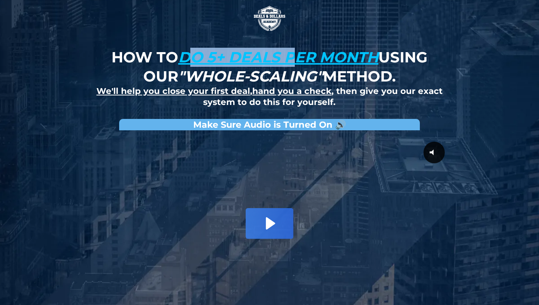
drag, startPoint x: 195, startPoint y: 59, endPoint x: 290, endPoint y: 59, distance: 95.7
click at [290, 59] on u "do 5+ deals per month" at bounding box center [278, 57] width 200 height 18
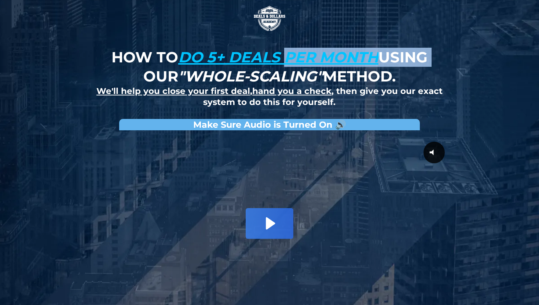
drag, startPoint x: 290, startPoint y: 59, endPoint x: 378, endPoint y: 51, distance: 88.0
click at [396, 62] on strong "How to do 5+ deals per month using our "whole-scaling" method." at bounding box center [270, 66] width 316 height 37
click at [378, 51] on u "do 5+ deals per month" at bounding box center [278, 57] width 200 height 18
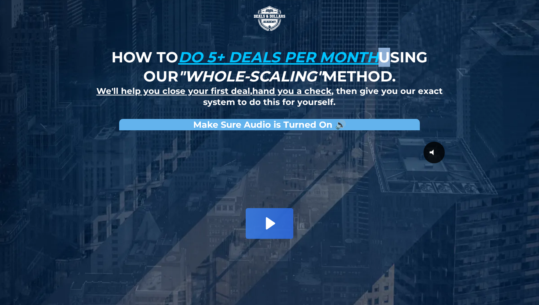
click at [378, 51] on u "do 5+ deals per month" at bounding box center [278, 57] width 200 height 18
drag, startPoint x: 207, startPoint y: 73, endPoint x: 329, endPoint y: 67, distance: 121.9
click at [329, 67] on strong "How to do 5+ deals per month using our "whole-scaling" method." at bounding box center [270, 66] width 316 height 37
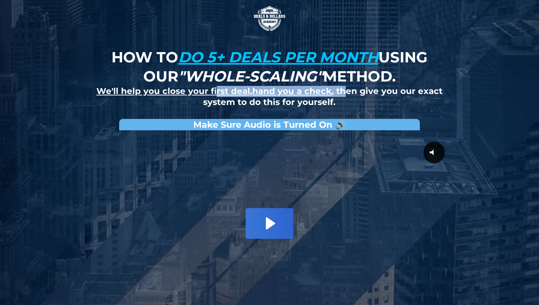
drag, startPoint x: 215, startPoint y: 87, endPoint x: 345, endPoint y: 87, distance: 130.2
click at [345, 87] on strong "We'll help you close your first deal , hand you a check , then give you our exa…" at bounding box center [269, 96] width 346 height 21
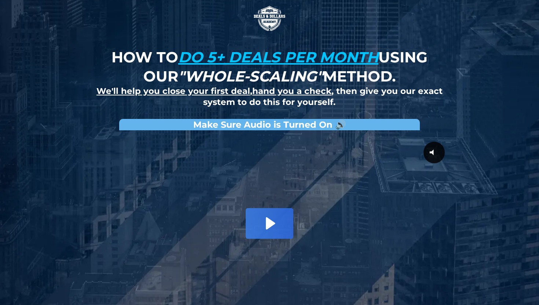
click at [398, 98] on h2 "We'll help you close your first deal , hand you a check , then give you our exa…" at bounding box center [269, 97] width 357 height 22
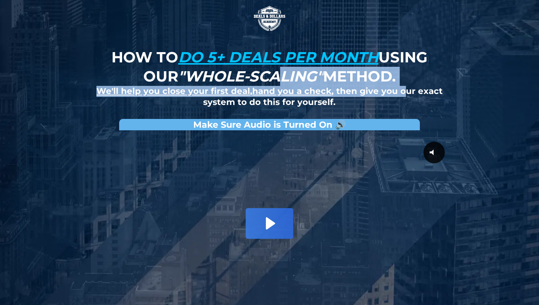
drag, startPoint x: 403, startPoint y: 91, endPoint x: 271, endPoint y: 81, distance: 132.1
click at [271, 81] on div "How to do 5+ deals per month using our "whole-scaling" method. We'll help you c…" at bounding box center [269, 78] width 357 height 60
click at [271, 81] on em ""whole-scaling"" at bounding box center [250, 76] width 145 height 18
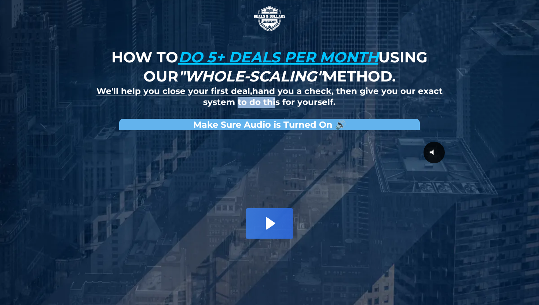
drag, startPoint x: 240, startPoint y: 99, endPoint x: 279, endPoint y: 99, distance: 39.6
click at [279, 99] on strong "We'll help you close your first deal , hand you a check , then give you our exa…" at bounding box center [269, 96] width 346 height 21
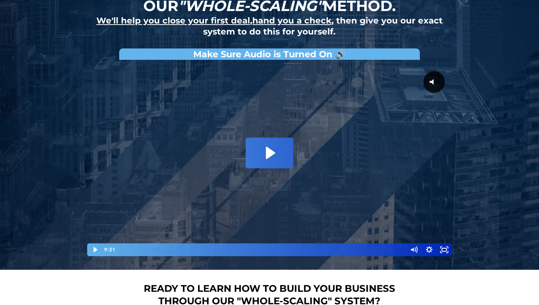
scroll to position [71, 0]
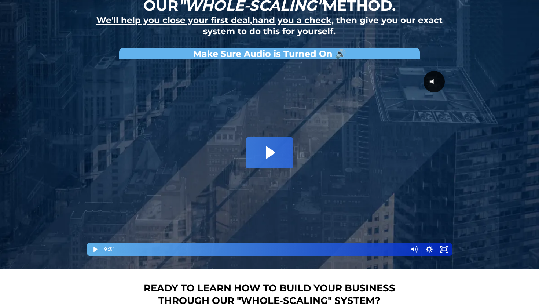
click at [273, 134] on div at bounding box center [269, 159] width 367 height 193
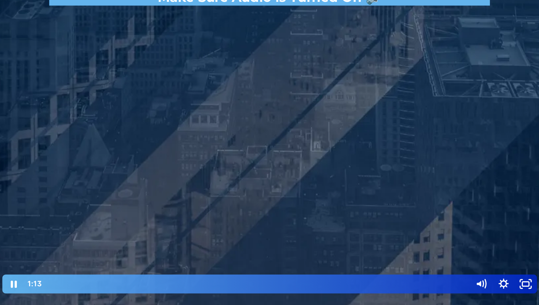
scroll to position [75, 0]
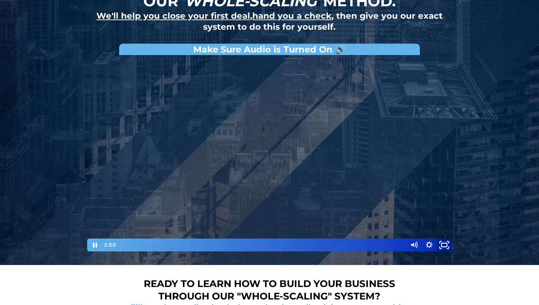
click at [446, 245] on icon "Fullscreen" at bounding box center [444, 244] width 18 height 15
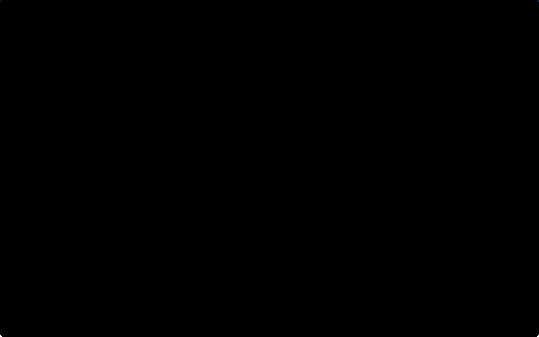
click at [519, 304] on button "Unfullscreen" at bounding box center [528, 328] width 19 height 16
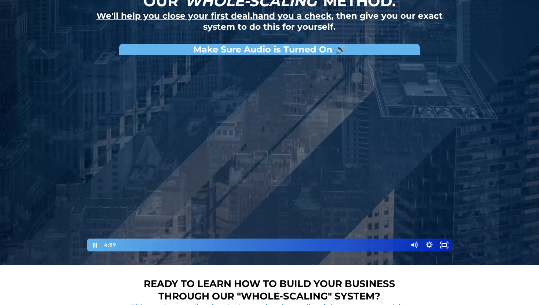
click at [370, 186] on div at bounding box center [269, 155] width 367 height 193
click at [321, 177] on div at bounding box center [269, 155] width 367 height 193
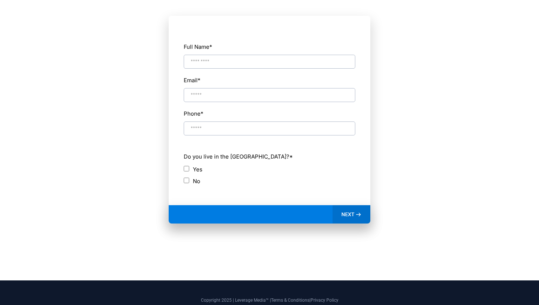
scroll to position [388, 0]
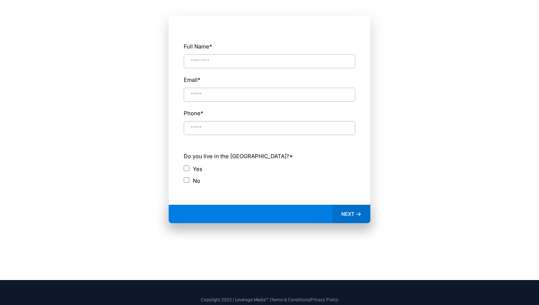
click at [229, 60] on input "Full Name *" at bounding box center [270, 61] width 172 height 14
type input "**********"
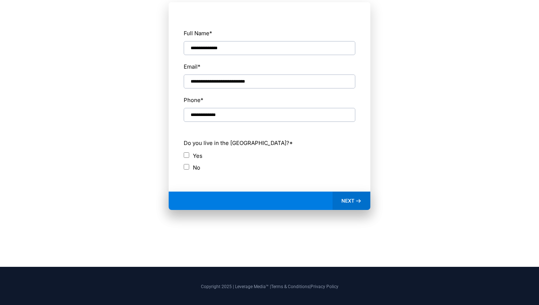
type input "**********"
click at [351, 202] on span "NEXT" at bounding box center [347, 200] width 13 height 7
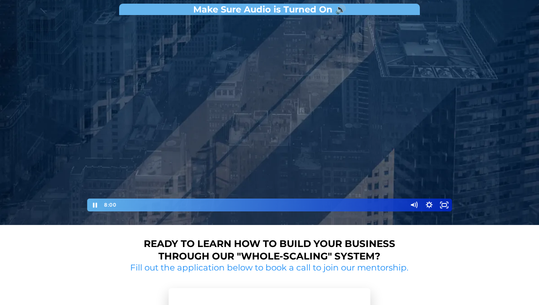
scroll to position [113, 0]
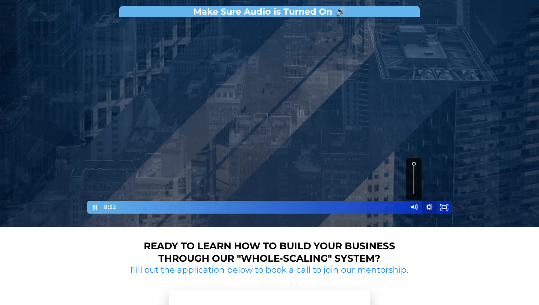
click at [433, 208] on icon "Show settings menu" at bounding box center [428, 207] width 15 height 13
click at [430, 183] on span "1x" at bounding box center [434, 180] width 27 height 13
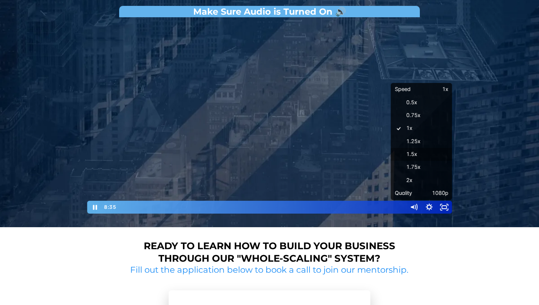
click at [428, 156] on label "1.5x" at bounding box center [421, 154] width 61 height 13
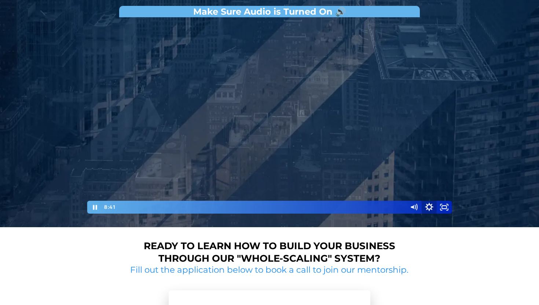
click at [428, 205] on icon "Show settings menu" at bounding box center [429, 206] width 18 height 15
click at [428, 185] on div at bounding box center [269, 117] width 367 height 193
click at [429, 205] on icon "Show settings menu" at bounding box center [429, 206] width 7 height 7
click at [428, 188] on span "1080p" at bounding box center [434, 193] width 27 height 13
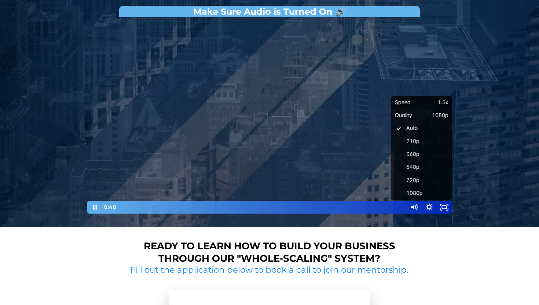
click at [423, 102] on span "1.5x" at bounding box center [434, 102] width 27 height 13
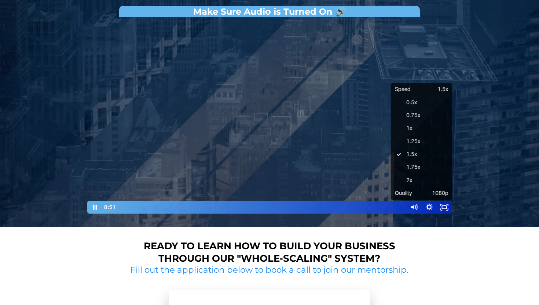
click at [432, 61] on div at bounding box center [269, 117] width 367 height 193
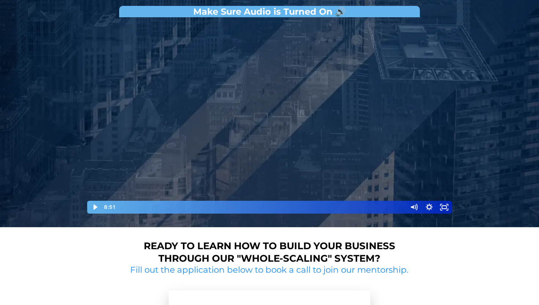
click at [432, 61] on div at bounding box center [269, 117] width 367 height 193
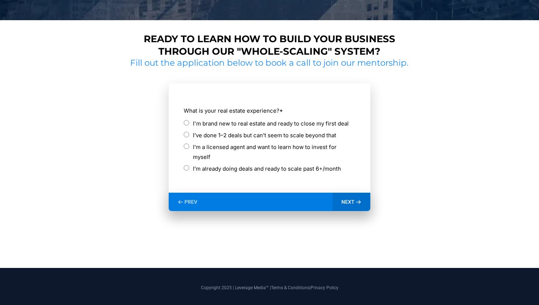
scroll to position [143, 0]
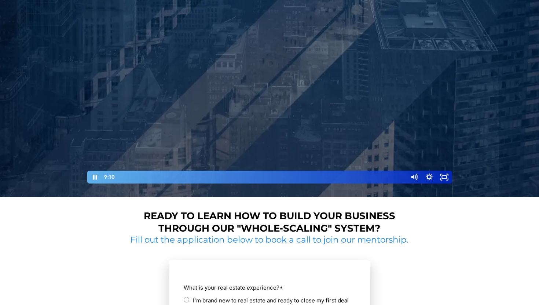
click at [215, 76] on div at bounding box center [269, 87] width 367 height 193
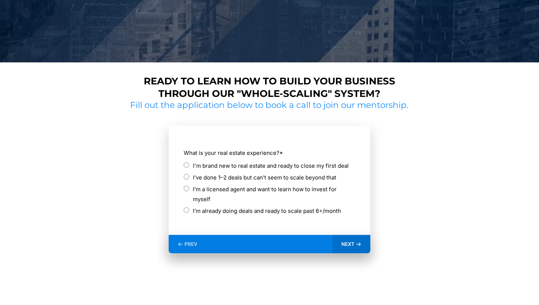
scroll to position [279, 0]
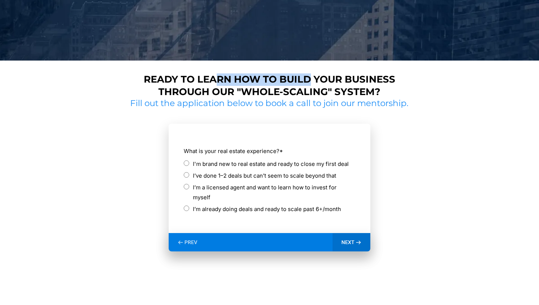
drag, startPoint x: 215, startPoint y: 74, endPoint x: 315, endPoint y: 85, distance: 99.9
click at [315, 85] on h1 "Ready to learn how to build your business through our "whole-scaling" system?" at bounding box center [269, 85] width 277 height 25
click at [315, 85] on strong "Ready to learn how to build your business through our "whole-scaling" system?" at bounding box center [270, 85] width 252 height 24
drag, startPoint x: 244, startPoint y: 89, endPoint x: 283, endPoint y: 92, distance: 39.0
click at [283, 92] on strong "Ready to learn how to build your business through our "whole-scaling" system?" at bounding box center [270, 85] width 252 height 24
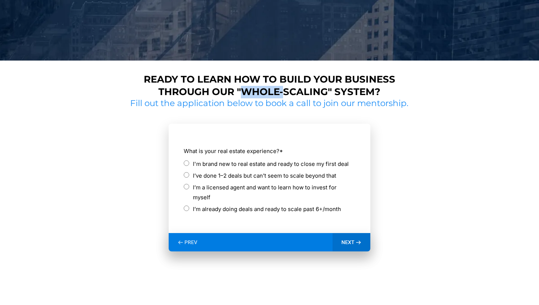
click at [283, 92] on strong "Ready to learn how to build your business through our "whole-scaling" system?" at bounding box center [270, 85] width 252 height 24
drag, startPoint x: 242, startPoint y: 104, endPoint x: 306, endPoint y: 104, distance: 64.2
click at [306, 104] on h2 "Fill out the application below to book a call to join our mentorship." at bounding box center [270, 103] width 284 height 11
click at [299, 105] on h2 "Fill out the application below to book a call to join our mentorship." at bounding box center [270, 103] width 284 height 11
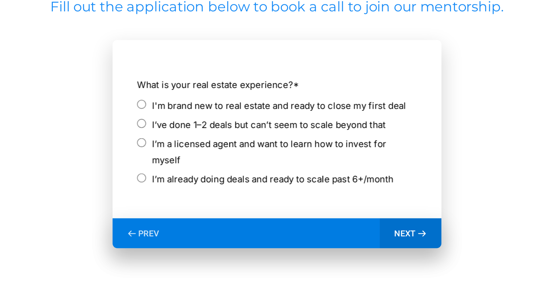
click at [248, 168] on label "I'm brand new to real estate and ready to close my first deal" at bounding box center [271, 164] width 156 height 10
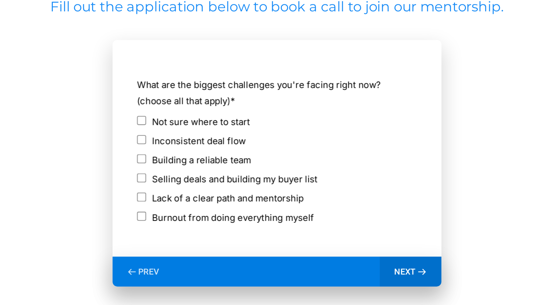
click at [187, 262] on div "PREV" at bounding box center [187, 265] width 37 height 18
click at [349, 260] on div "NEXT" at bounding box center [352, 265] width 38 height 18
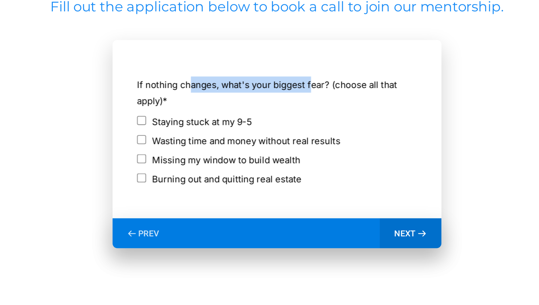
drag, startPoint x: 216, startPoint y: 152, endPoint x: 291, endPoint y: 155, distance: 74.9
click at [291, 155] on label "If nothing changes, what's your biggest fear? (choose all that apply) *" at bounding box center [270, 156] width 172 height 20
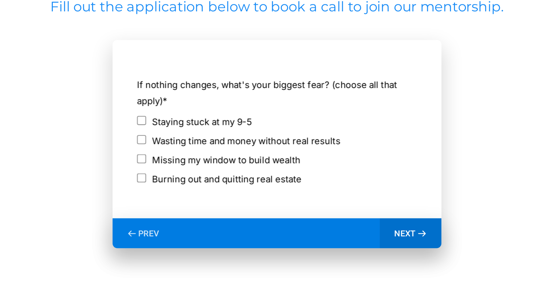
click at [358, 244] on icon at bounding box center [358, 242] width 6 height 6
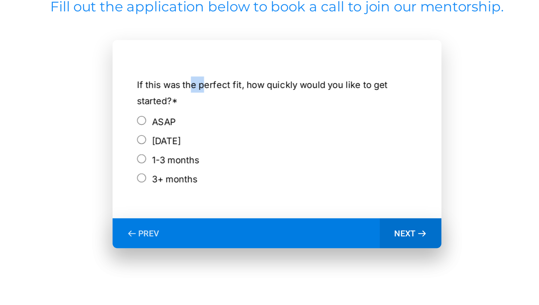
drag, startPoint x: 216, startPoint y: 150, endPoint x: 225, endPoint y: 149, distance: 8.4
click at [225, 149] on label "If this was the perfect fit, how quickly would you like to get started? *" at bounding box center [270, 156] width 172 height 20
drag, startPoint x: 281, startPoint y: 152, endPoint x: 294, endPoint y: 151, distance: 12.9
click at [295, 151] on label "If this was the perfect fit, how quickly would you like to get started? *" at bounding box center [270, 156] width 172 height 20
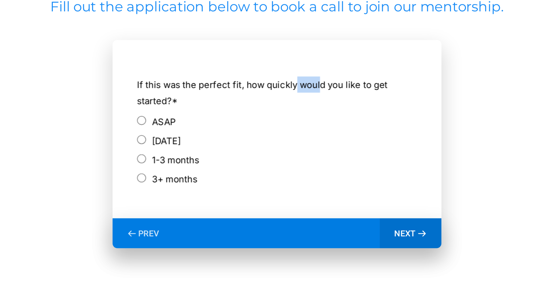
click at [294, 151] on label "If this was the perfect fit, how quickly would you like to get started? *" at bounding box center [270, 156] width 172 height 20
drag, startPoint x: 202, startPoint y: 150, endPoint x: 242, endPoint y: 147, distance: 40.1
click at [242, 147] on label "If this was the perfect fit, how quickly would you like to get started? *" at bounding box center [270, 156] width 172 height 20
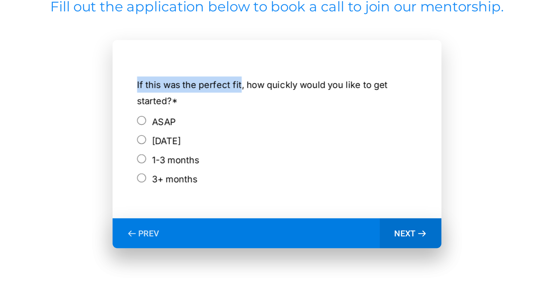
drag, startPoint x: 246, startPoint y: 148, endPoint x: 303, endPoint y: 144, distance: 57.3
click at [303, 144] on div "If this was the perfect fit, how quickly would you like to get started? * ASAP …" at bounding box center [269, 179] width 172 height 73
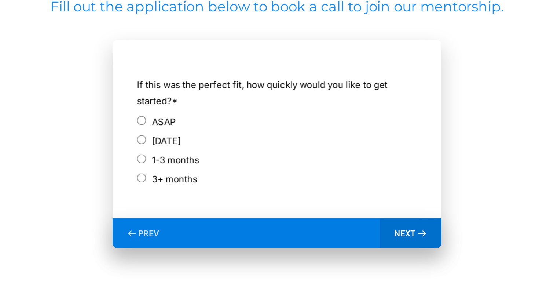
click at [318, 151] on label "If this was the perfect fit, how quickly would you like to get started? *" at bounding box center [270, 156] width 172 height 20
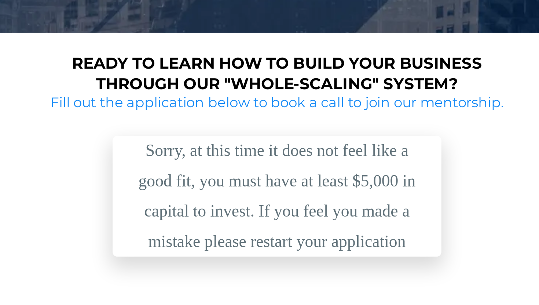
scroll to position [261, 0]
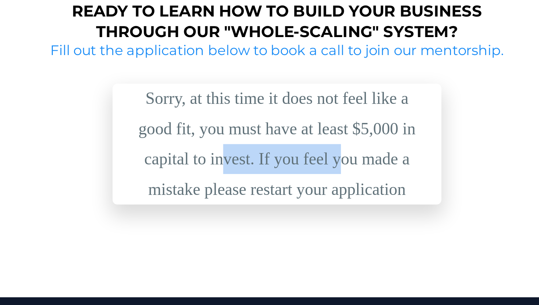
drag, startPoint x: 234, startPoint y: 190, endPoint x: 313, endPoint y: 190, distance: 78.1
click at [313, 190] on div "Sorry, at this time it does not feel like a good fit, you must have at least $5…" at bounding box center [269, 179] width 183 height 74
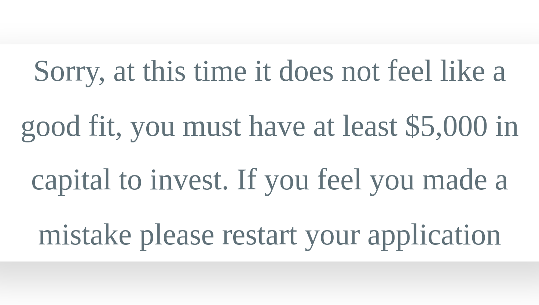
click at [275, 189] on div "Sorry, at this time it does not feel like a good fit, you must have at least $5…" at bounding box center [269, 179] width 183 height 74
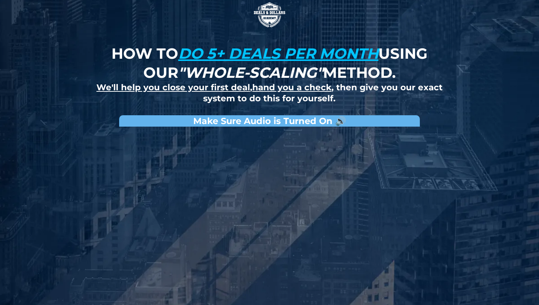
scroll to position [0, 0]
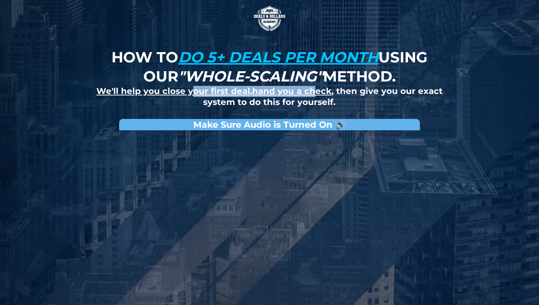
drag, startPoint x: 193, startPoint y: 91, endPoint x: 315, endPoint y: 87, distance: 121.5
click at [315, 87] on strong "We'll help you close your first deal , hand you a check , then give you our exa…" at bounding box center [269, 96] width 346 height 21
click at [315, 87] on u "hand you a check" at bounding box center [291, 91] width 79 height 10
